Goal: Communication & Community: Answer question/provide support

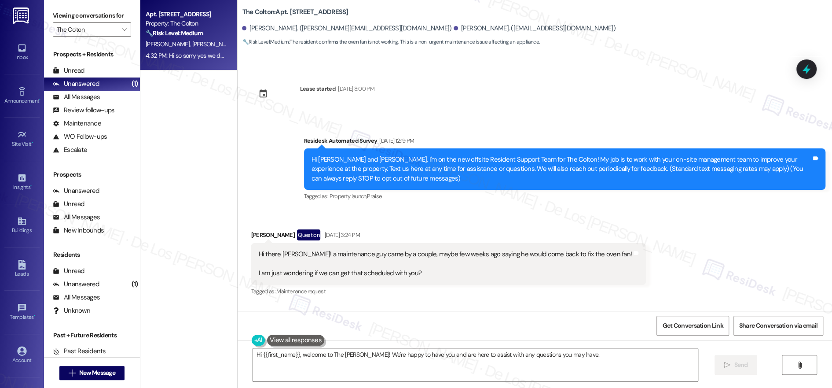
scroll to position [316, 0]
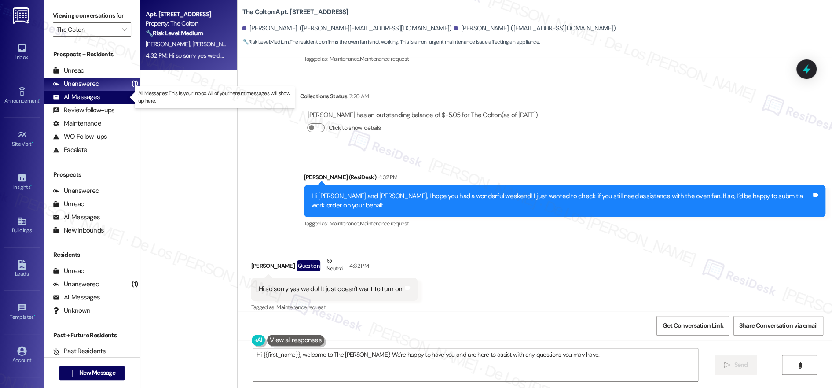
click at [124, 97] on div "All Messages (undefined)" at bounding box center [92, 97] width 96 height 13
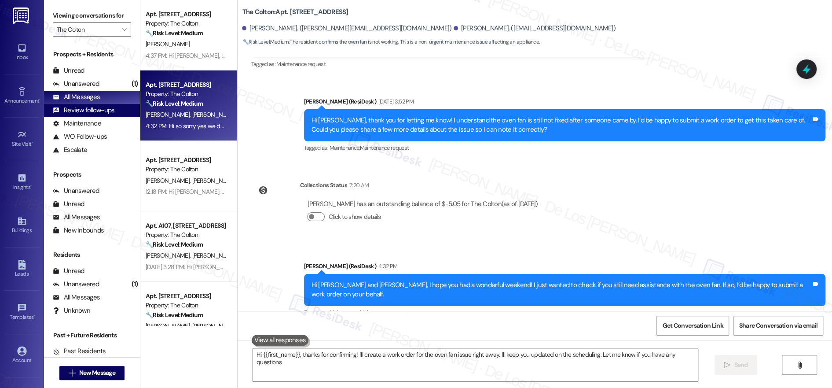
type textarea "Hi {{first_name}}, thanks for confirming! I'll create a work order for the oven…"
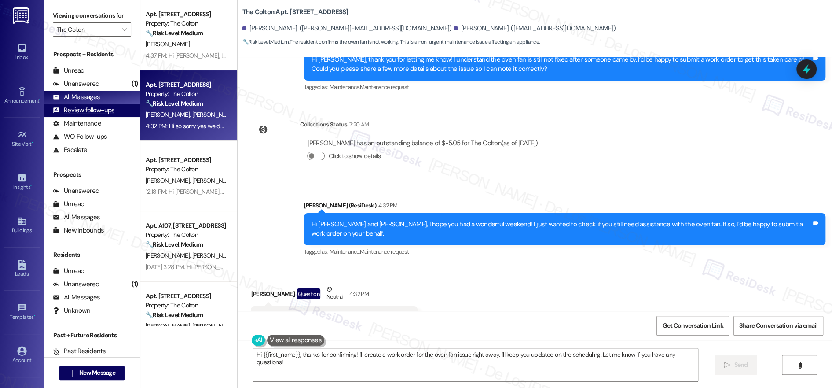
scroll to position [315, 0]
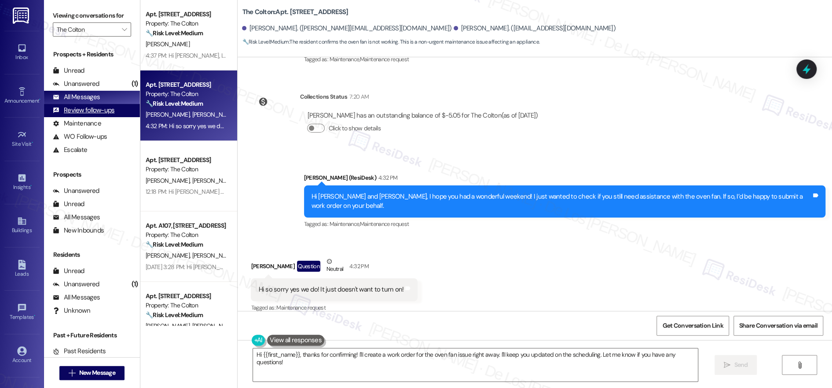
click at [125, 112] on div "Review follow-ups (undefined)" at bounding box center [92, 110] width 96 height 13
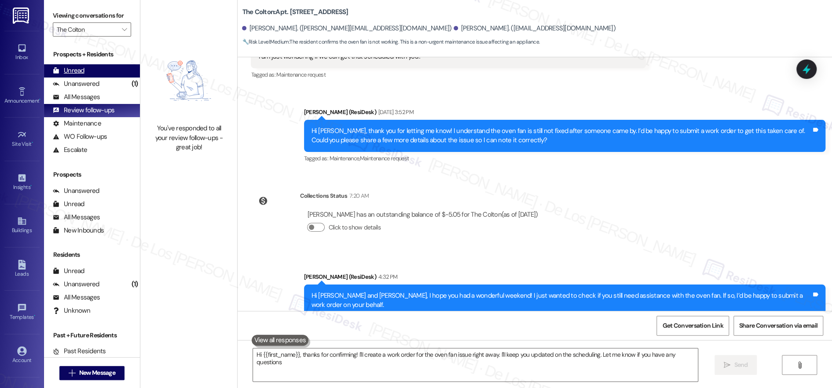
type textarea "Hi {{first_name}}, thanks for confirming! I'll create a work order for the oven…"
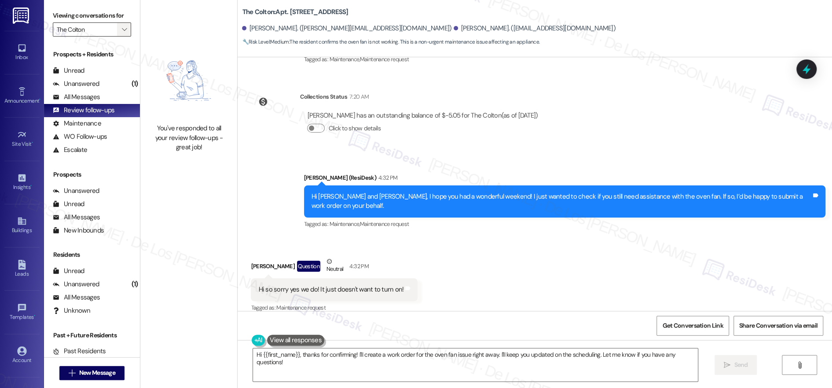
click at [117, 34] on button "" at bounding box center [124, 29] width 14 height 14
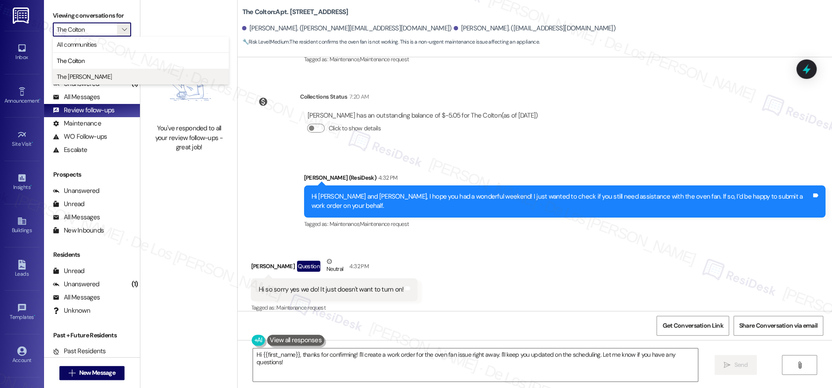
click at [90, 73] on span "The [PERSON_NAME]" at bounding box center [141, 76] width 168 height 9
type input "The [PERSON_NAME]"
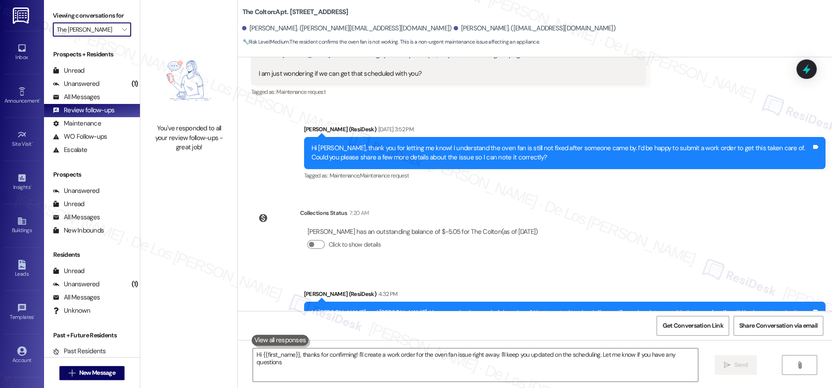
type textarea "Hi {{first_name}}, thanks for confirming! I'll create a work order for the oven…"
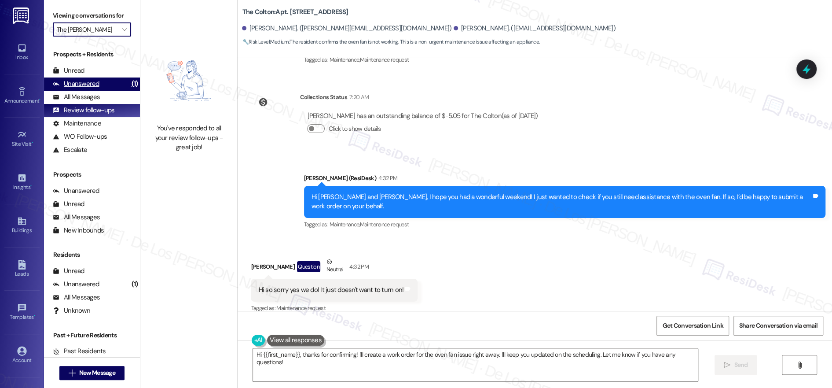
scroll to position [315, 0]
click at [117, 82] on div "Unanswered (1)" at bounding box center [92, 83] width 96 height 13
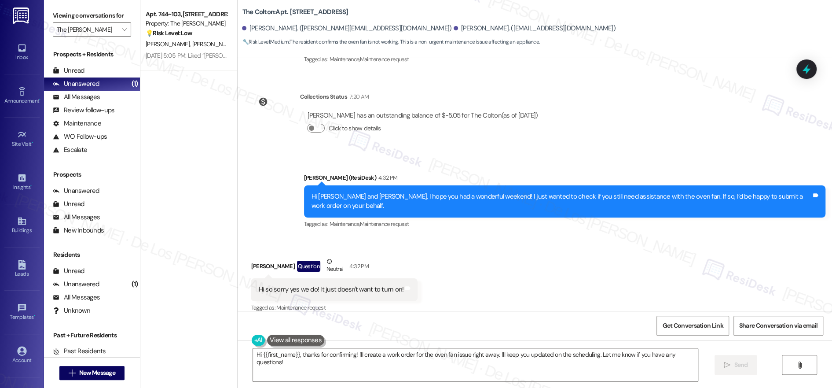
scroll to position [0, 0]
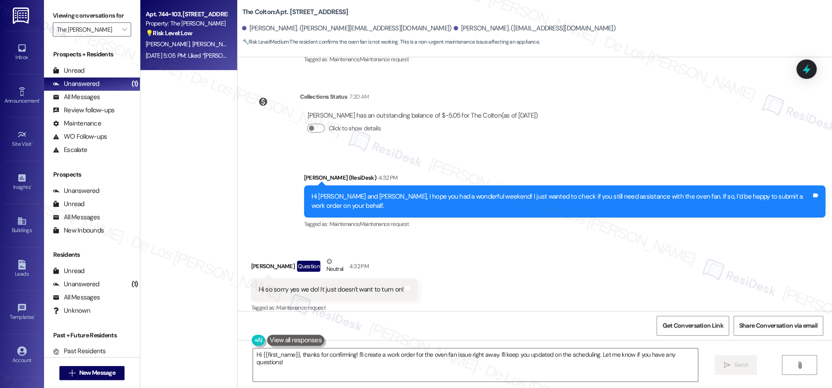
click at [192, 44] on span "[PERSON_NAME]" at bounding box center [214, 44] width 44 height 8
type textarea "Hi {{first_name}}, thanks for confirming! I'll create a work order for the oven…"
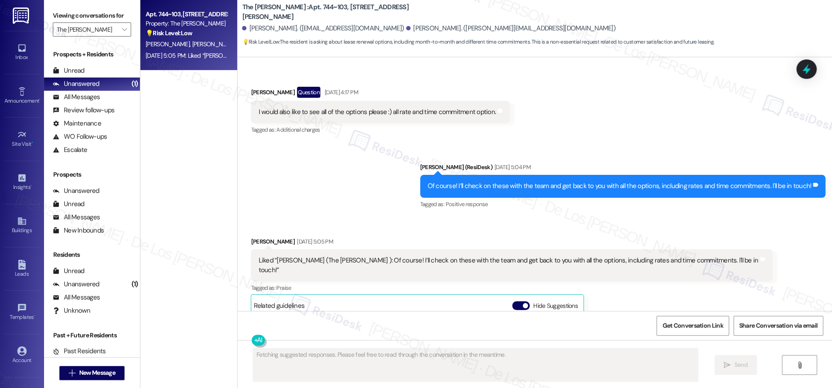
scroll to position [828, 0]
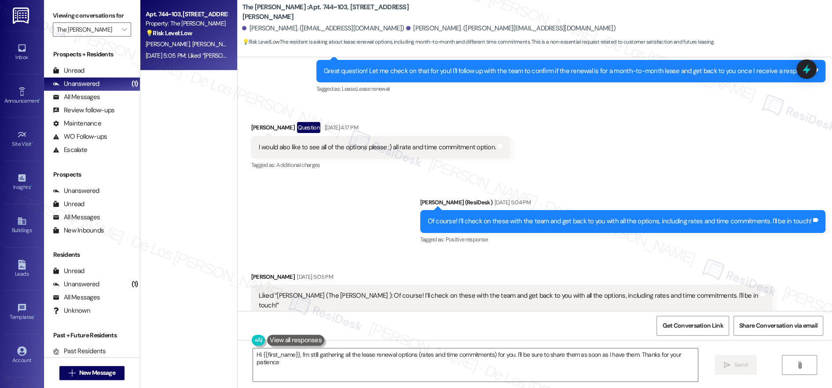
type textarea "Hi {{first_name}}, I'm still gathering all the lease renewal options (rates and…"
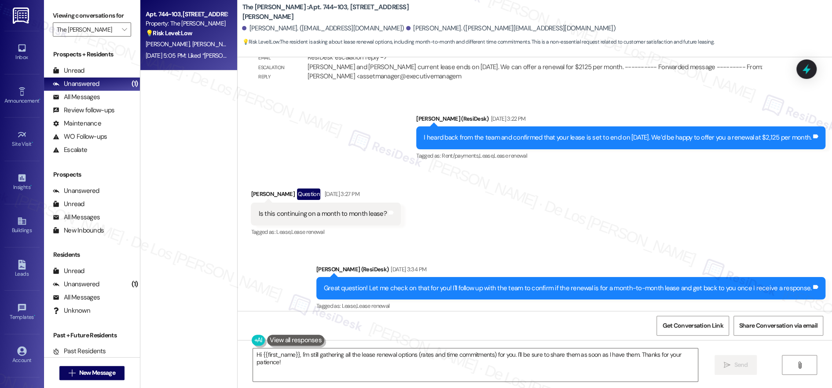
scroll to position [610, 0]
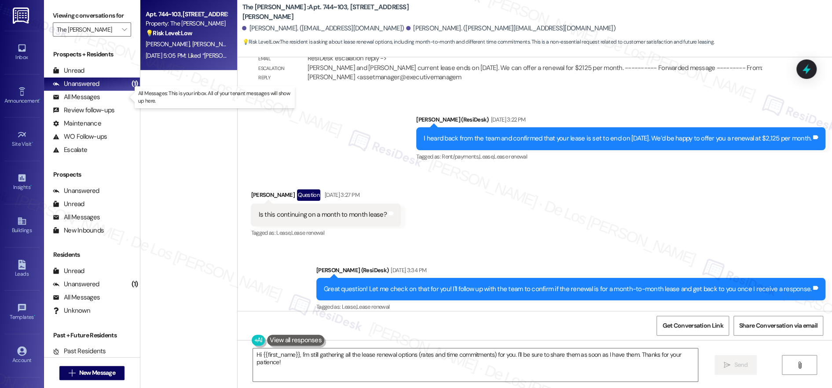
drag, startPoint x: 102, startPoint y: 98, endPoint x: 222, endPoint y: 100, distance: 120.1
click at [102, 98] on div "All Messages (undefined)" at bounding box center [92, 97] width 96 height 13
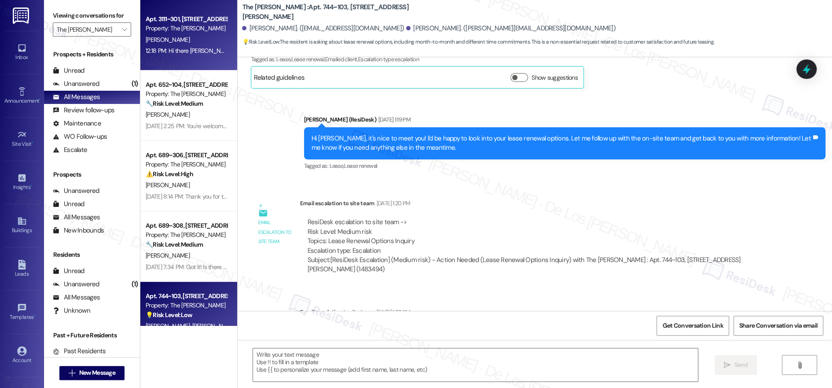
type textarea "Fetching suggested responses. Please feel free to read through the conversation…"
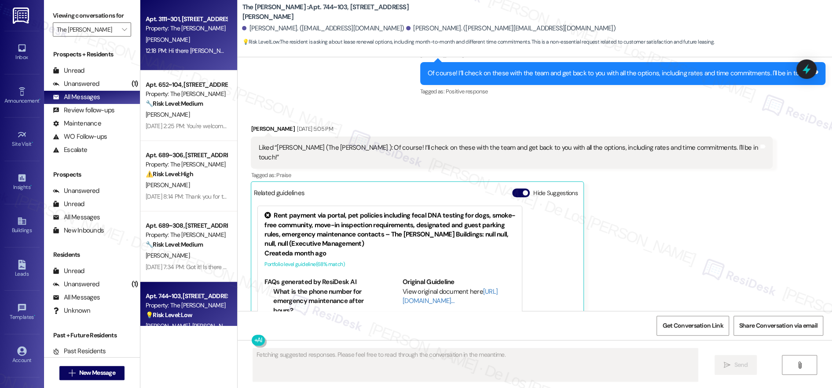
click at [181, 49] on div "12:18 PM: Hi there [PERSON_NAME]! I just wanted to check in and ask if you are …" at bounding box center [399, 51] width 506 height 8
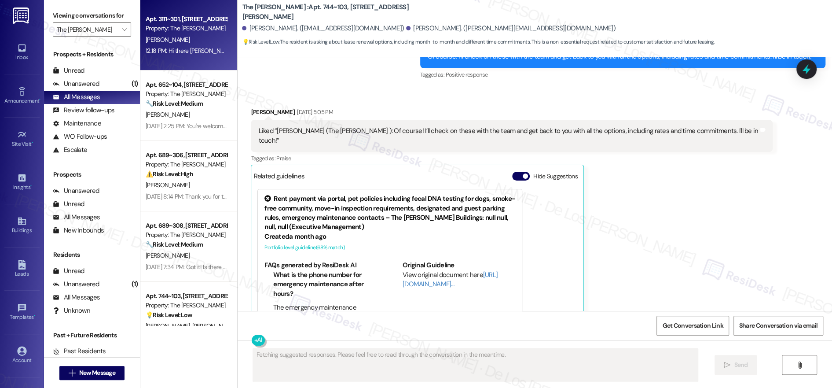
scroll to position [0, 0]
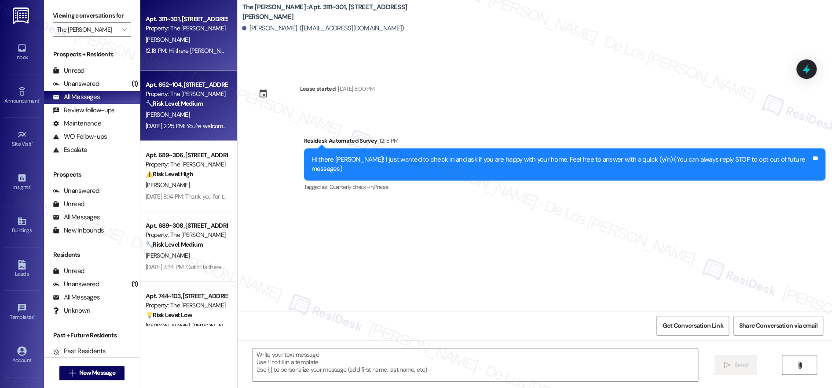
click at [194, 105] on strong "🔧 Risk Level: Medium" at bounding box center [174, 103] width 57 height 8
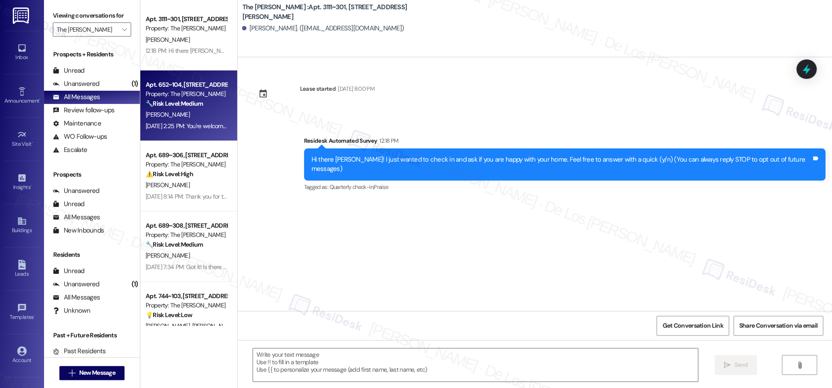
type textarea "Fetching suggested responses. Please feel free to read through the conversation…"
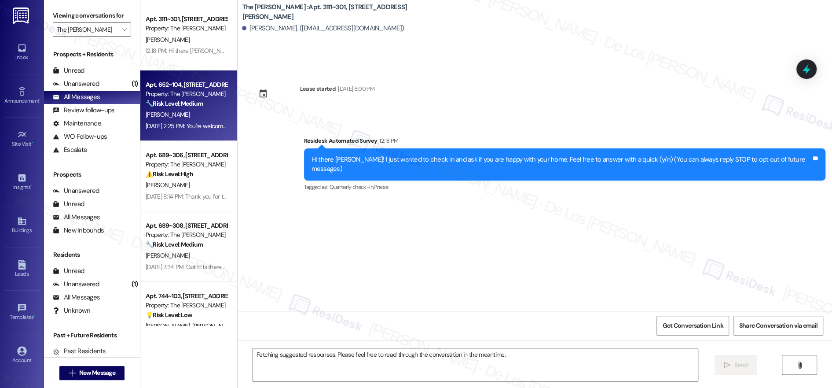
scroll to position [657, 0]
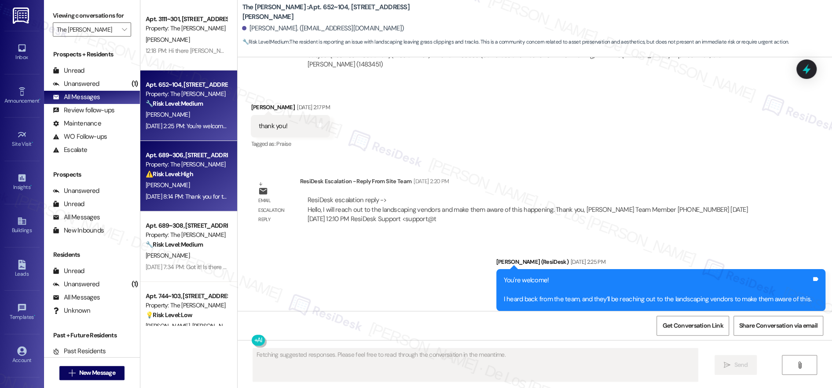
click at [201, 155] on div "Apt. 689~306, [STREET_ADDRESS][PERSON_NAME]" at bounding box center [186, 154] width 81 height 9
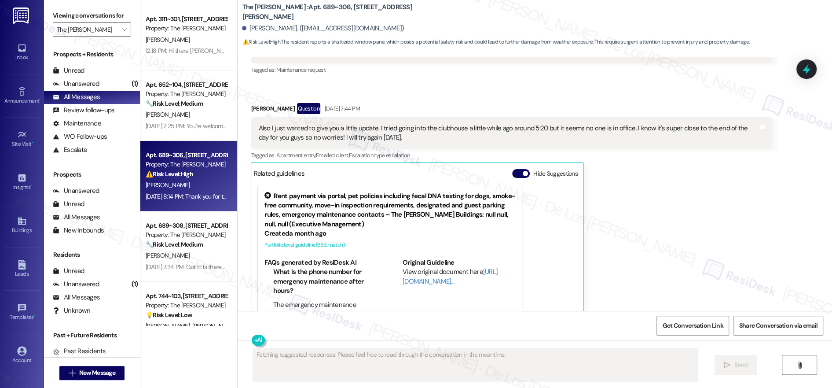
scroll to position [1239, 0]
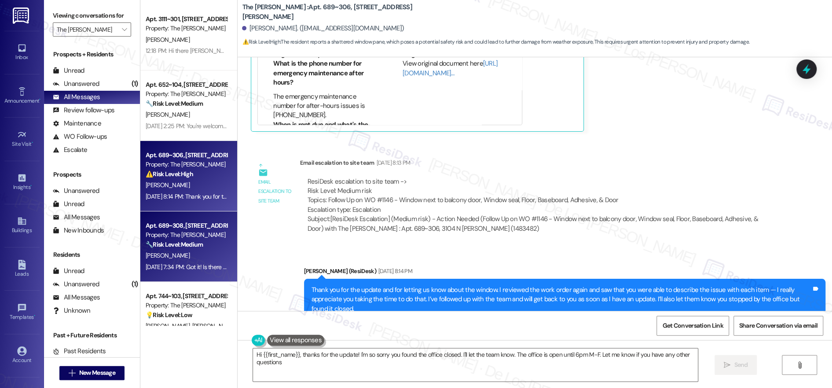
type textarea "Hi {{first_name}}, thanks for the update! I'm so sorry you found the office clo…"
click at [158, 217] on div "Apt. 689~308, [STREET_ADDRESS][PERSON_NAME] Property: The [PERSON_NAME] 🔧 Risk …" at bounding box center [188, 246] width 97 height 70
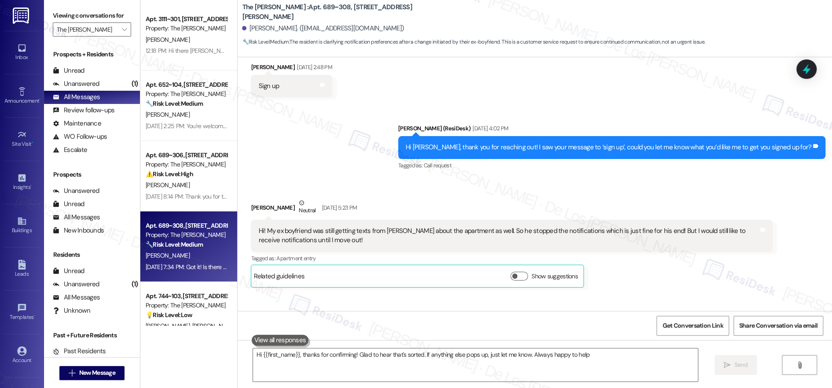
type textarea "Hi {{first_name}}, thanks for confirming! Glad to hear that's sorted. If anythi…"
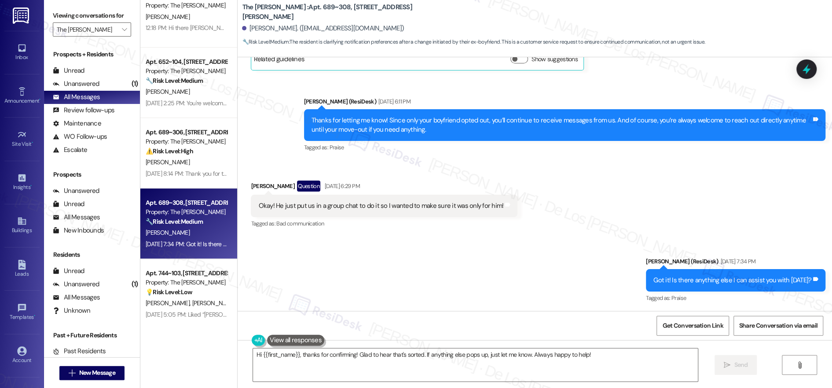
scroll to position [81, 0]
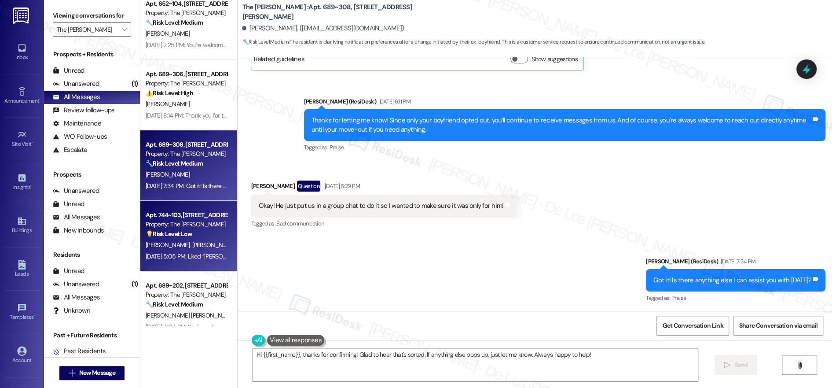
click at [183, 234] on strong "💡 Risk Level: Low" at bounding box center [169, 234] width 47 height 8
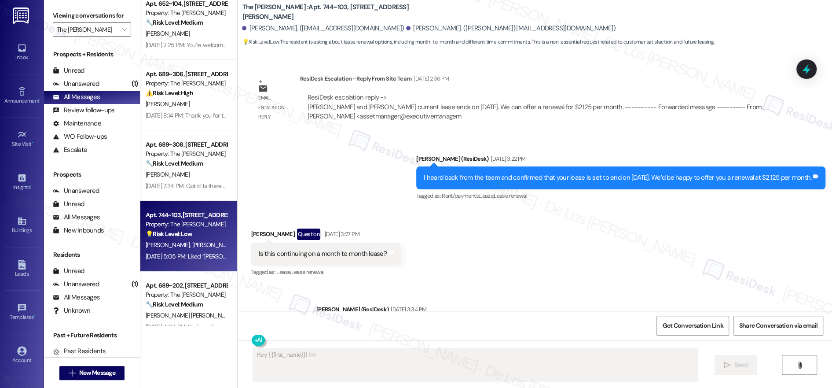
scroll to position [552, 0]
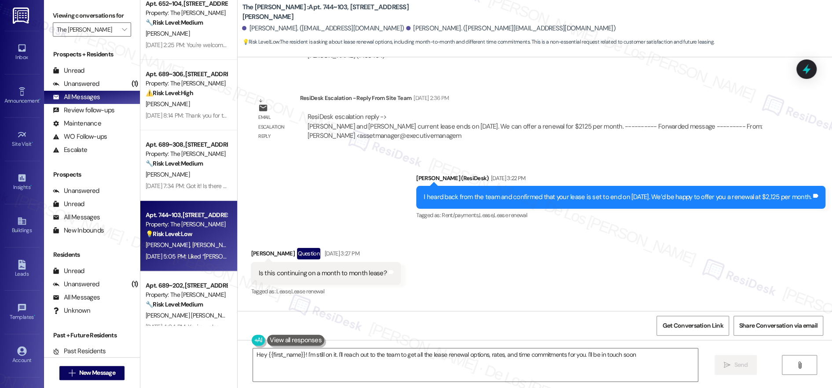
type textarea "Hey {{first_name}}! I'm still on it. I'll reach out to the team to get all the …"
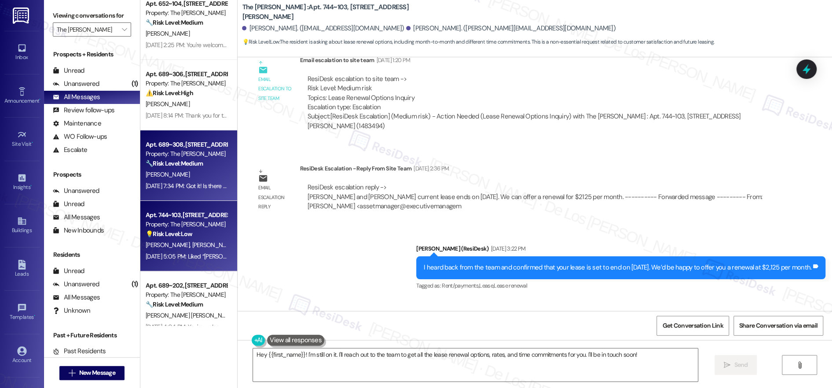
scroll to position [441, 0]
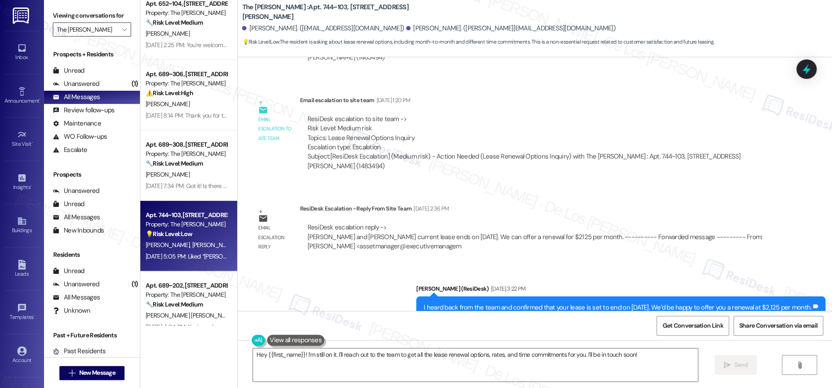
click at [100, 29] on input "The [PERSON_NAME]" at bounding box center [87, 29] width 60 height 14
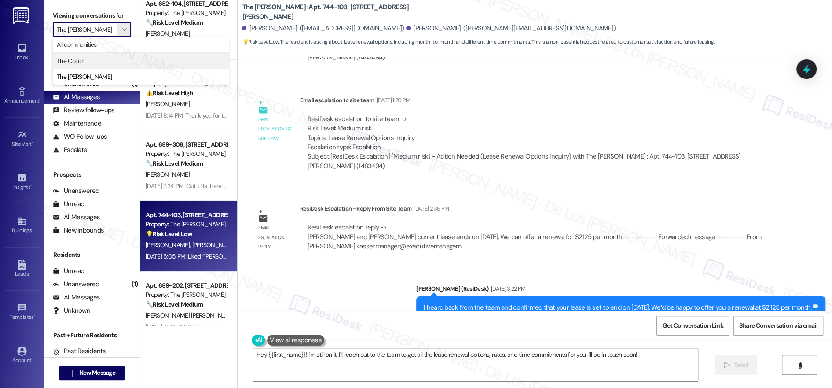
click at [98, 62] on span "The Colton" at bounding box center [141, 60] width 168 height 9
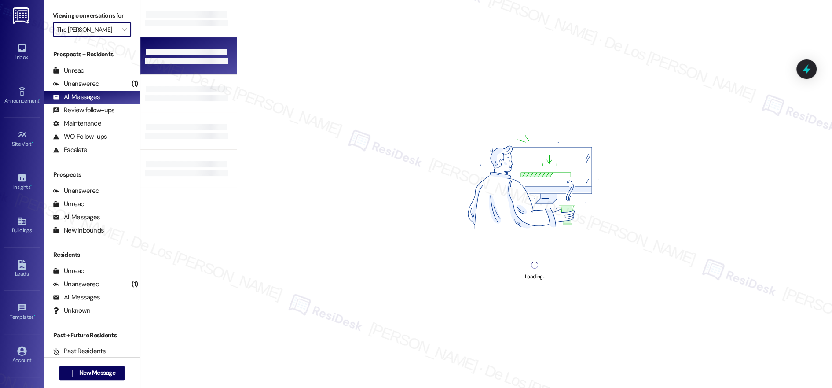
type input "The Colton"
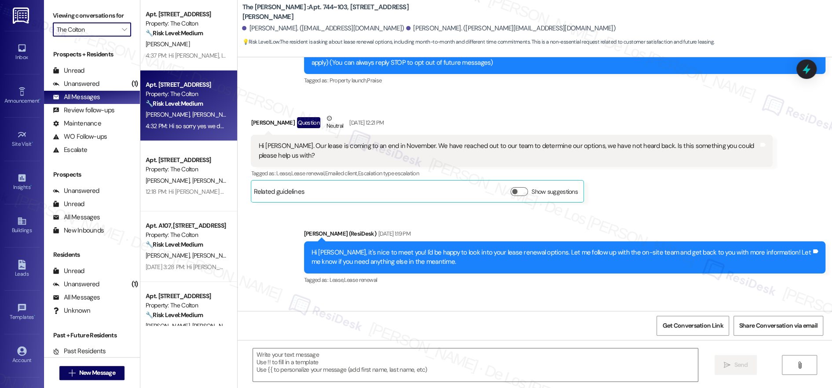
type textarea "Fetching suggested responses. Please feel free to read through the conversation…"
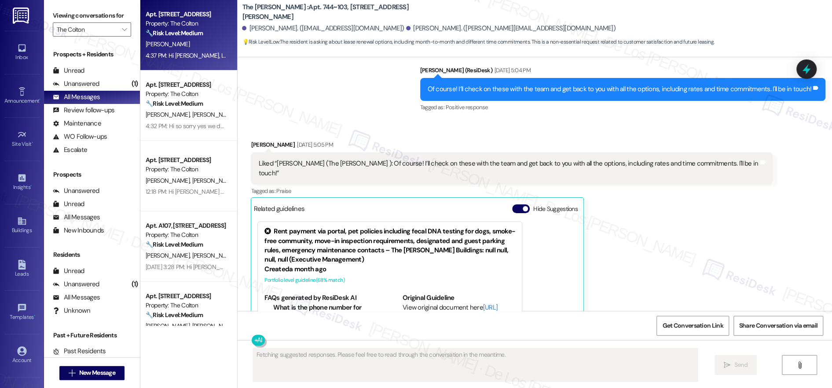
click at [183, 63] on div "Apt. [STREET_ADDRESS] Property: The Colton 🔧 Risk Level: Medium The resident in…" at bounding box center [188, 35] width 97 height 70
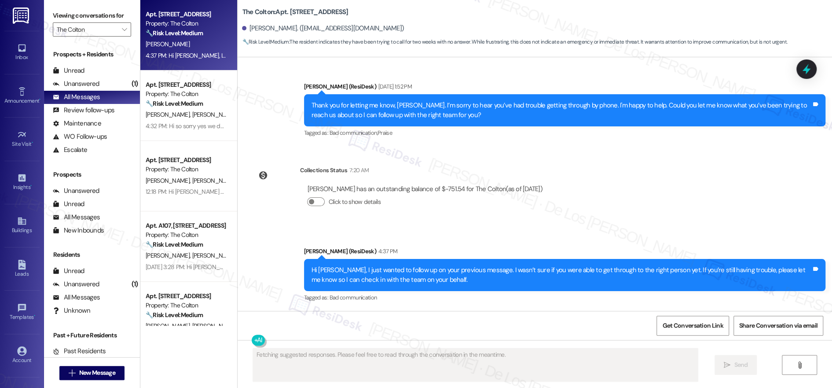
scroll to position [212, 0]
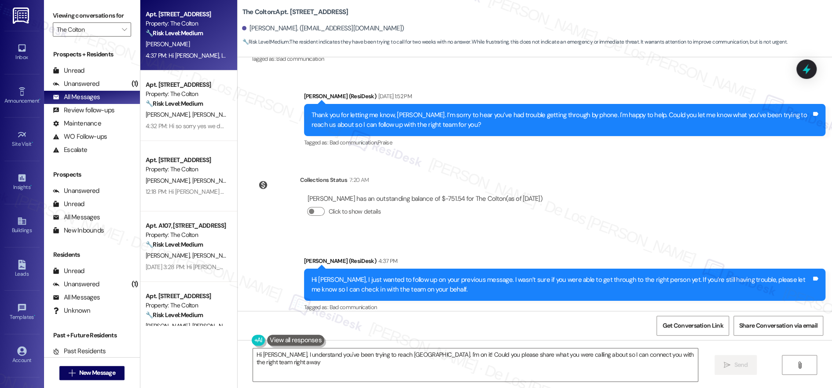
type textarea "Hi [PERSON_NAME], I understand you've been trying to reach [GEOGRAPHIC_DATA]. I…"
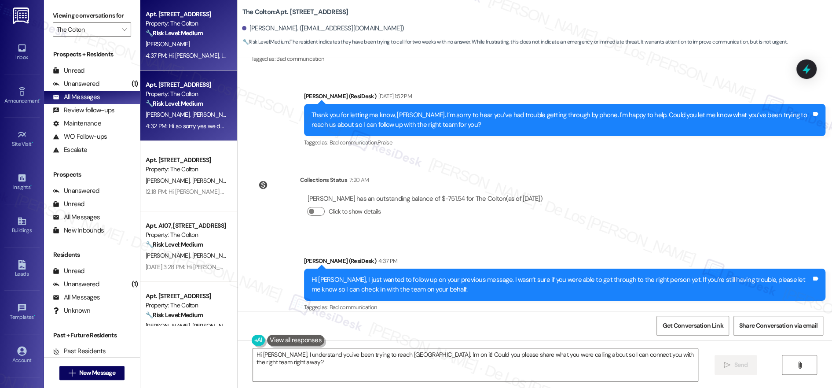
click at [198, 105] on div "🔧 Risk Level: Medium The resident confirms the oven fan is not working. This is…" at bounding box center [186, 103] width 81 height 9
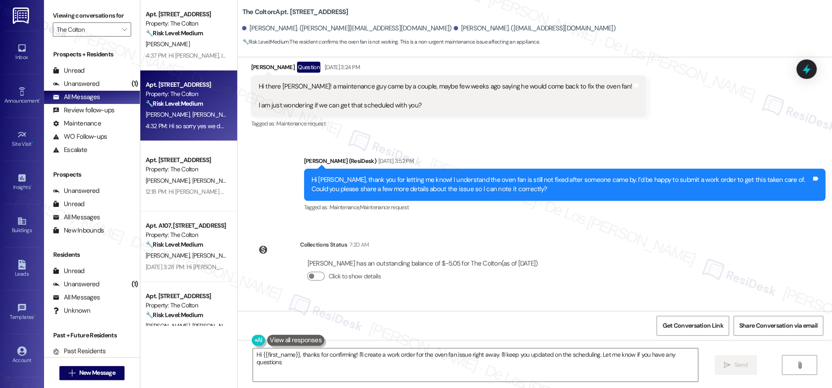
type textarea "Hi {{first_name}}, thanks for confirming! I'll create a work order for the oven…"
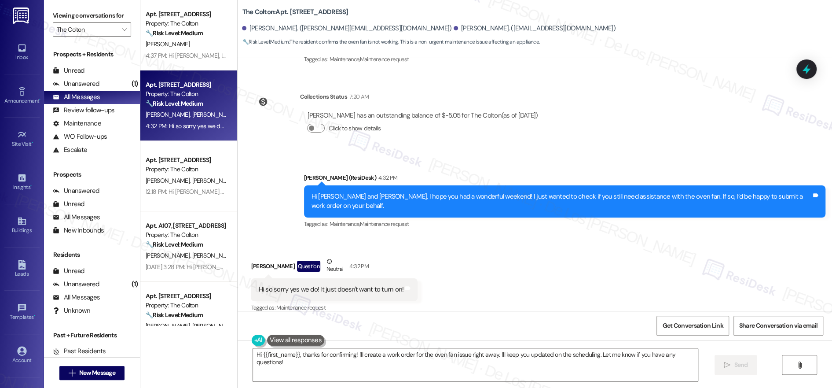
scroll to position [316, 0]
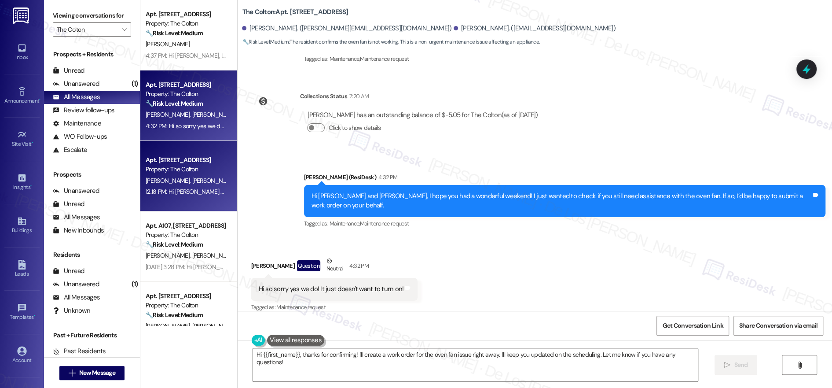
click at [184, 176] on div "[PERSON_NAME] [PERSON_NAME]" at bounding box center [186, 180] width 83 height 11
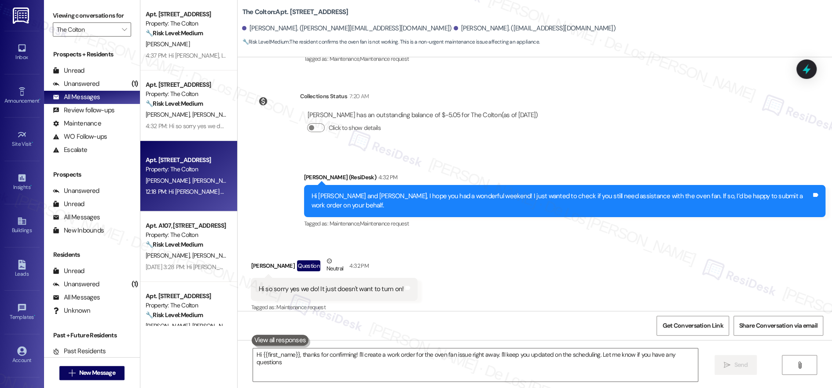
type textarea "Hi {{first_name}}, thanks for confirming! I'll create a work order for the oven…"
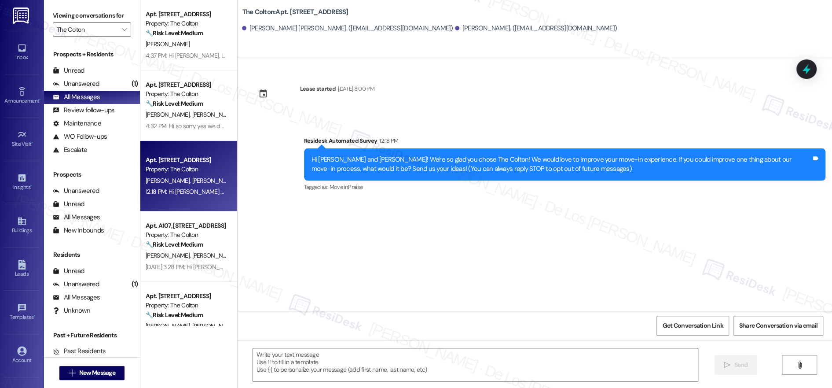
type textarea "Fetching suggested responses. Please feel free to read through the conversation…"
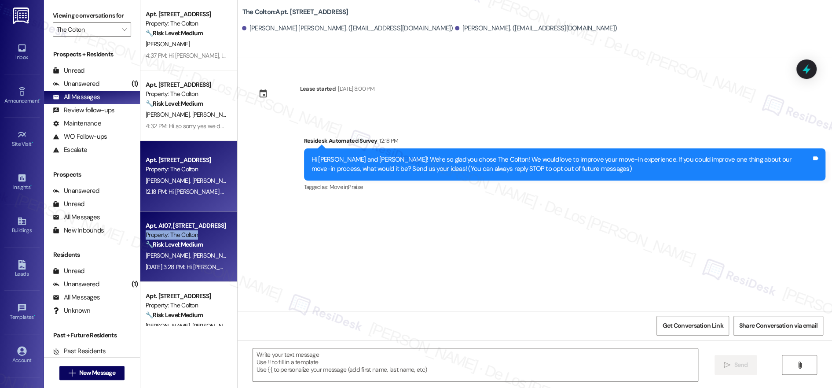
click at [190, 230] on div "Property: The Colton" at bounding box center [186, 234] width 81 height 9
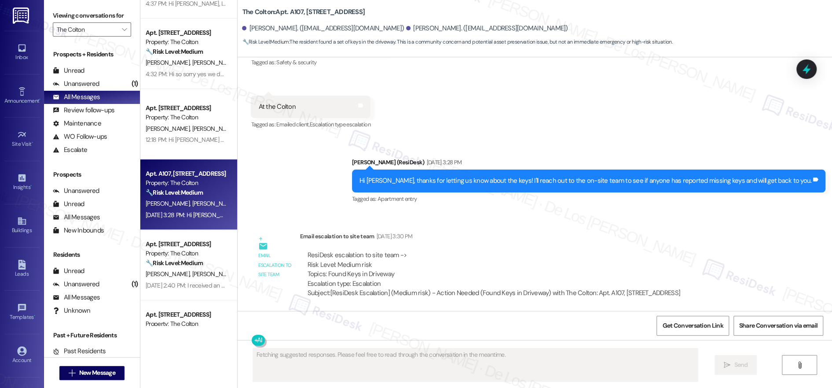
scroll to position [92, 0]
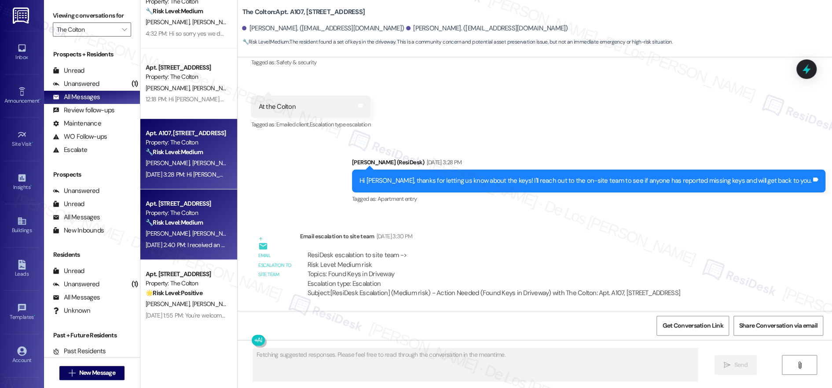
type textarea "Updating..."
click at [168, 218] on div "🔧 Risk Level: Medium The resident is following up on a previously submitted wor…" at bounding box center [186, 222] width 81 height 9
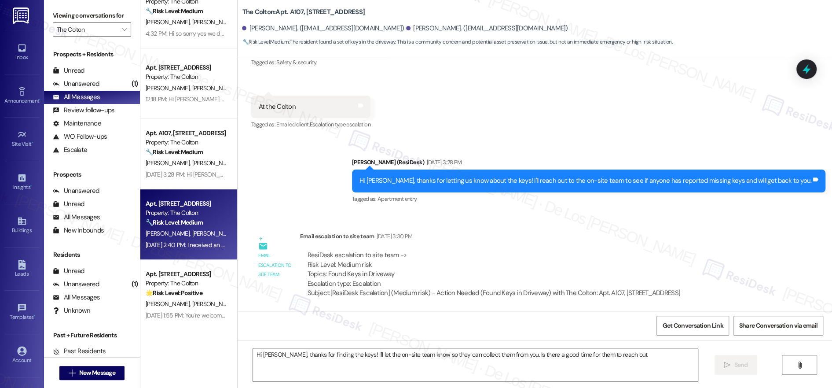
type textarea "Hi [PERSON_NAME], thanks for finding the keys! I'll let the on-site team know s…"
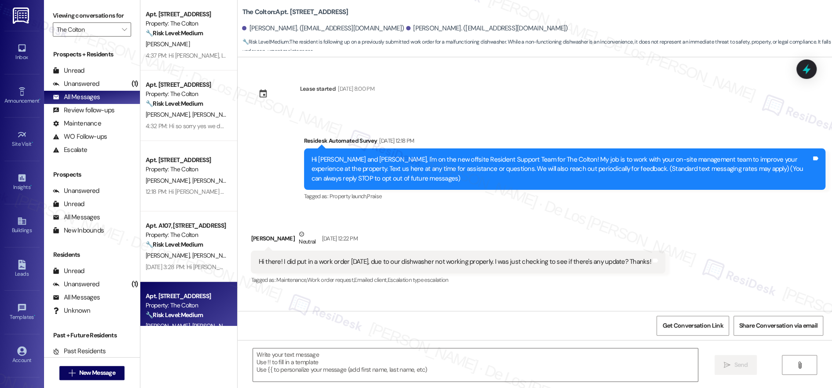
scroll to position [0, 0]
click at [90, 82] on div "Unanswered" at bounding box center [76, 83] width 47 height 9
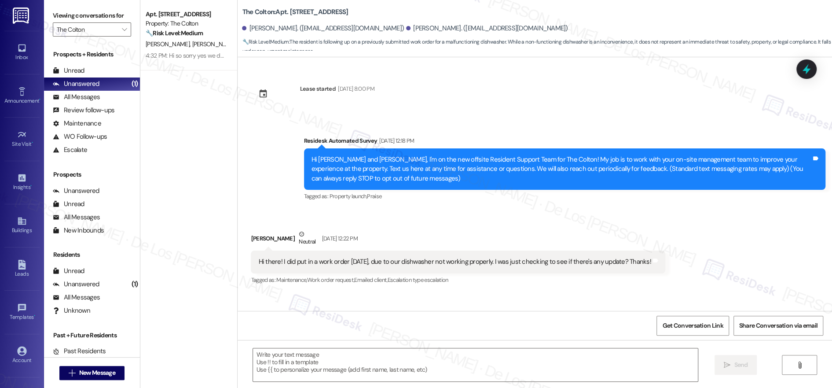
type textarea "Fetching suggested responses. Please feel free to read through the conversation…"
click at [90, 98] on div "All Messages" at bounding box center [76, 96] width 47 height 9
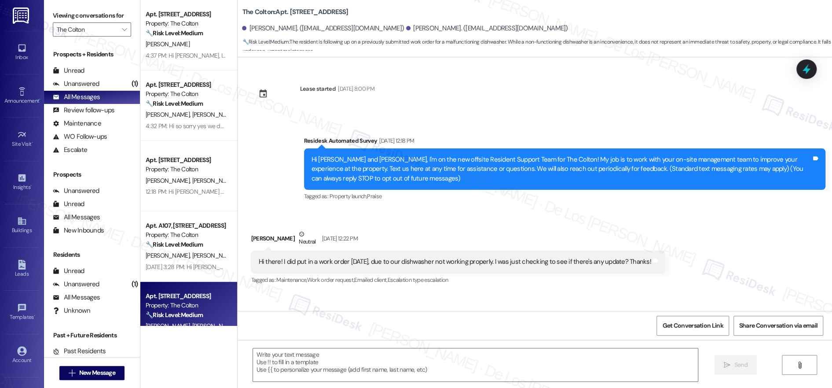
type textarea "Fetching suggested responses. Please feel free to read through the conversation…"
